Goal: Task Accomplishment & Management: Manage account settings

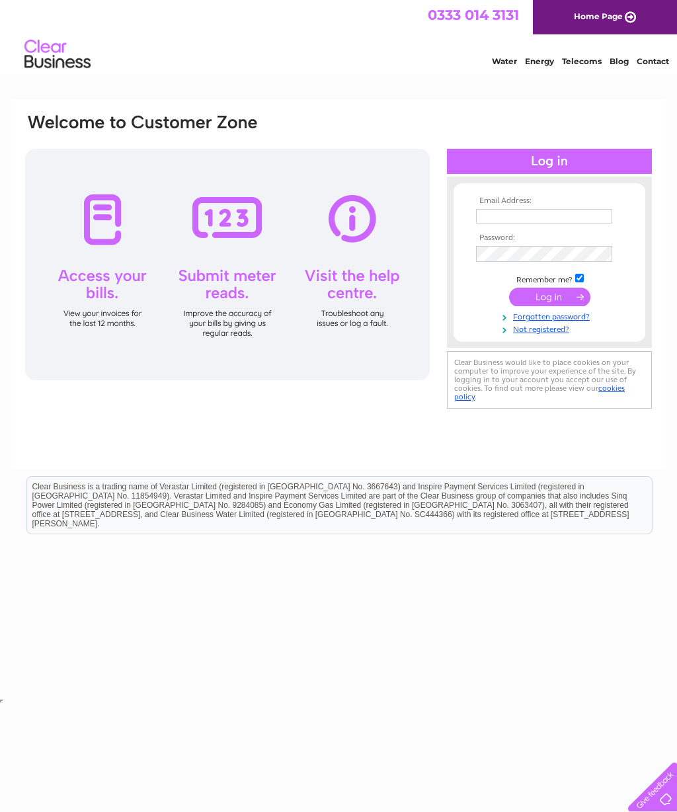
click at [346, 705] on html "Email Address: Password:" at bounding box center [338, 352] width 677 height 705
